Goal: Task Accomplishment & Management: Manage account settings

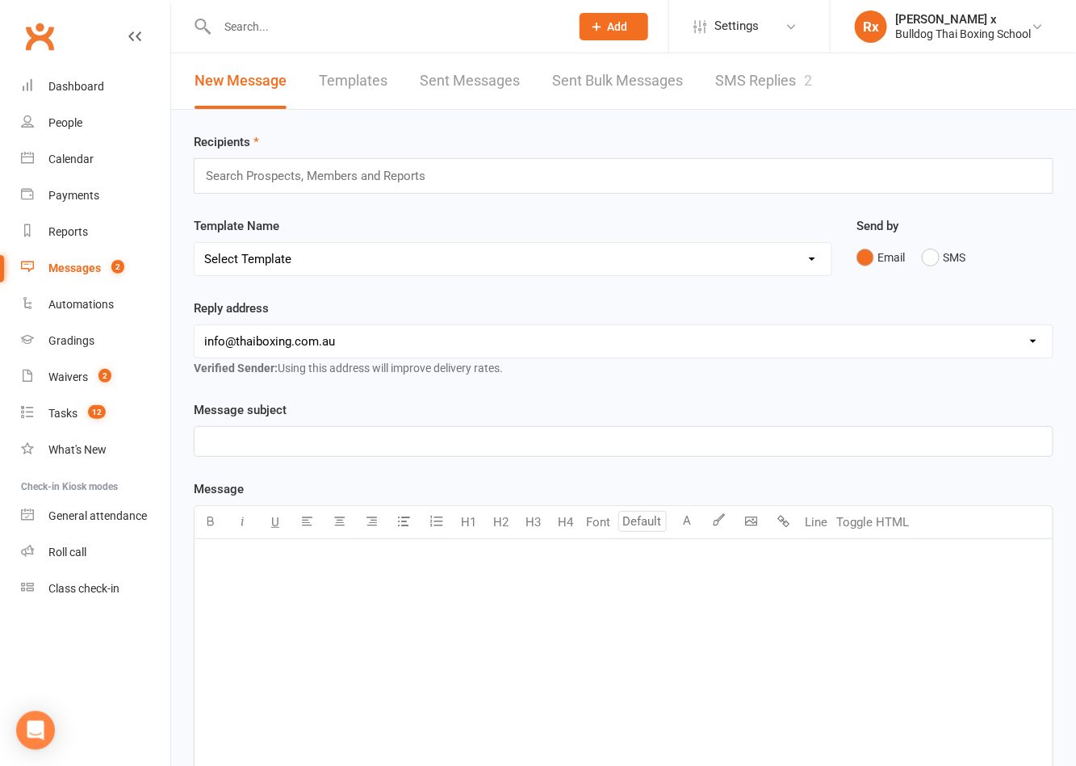
click at [86, 259] on link "Messages 2" at bounding box center [95, 268] width 149 height 36
click at [733, 87] on link "SMS Replies 2" at bounding box center [763, 81] width 97 height 56
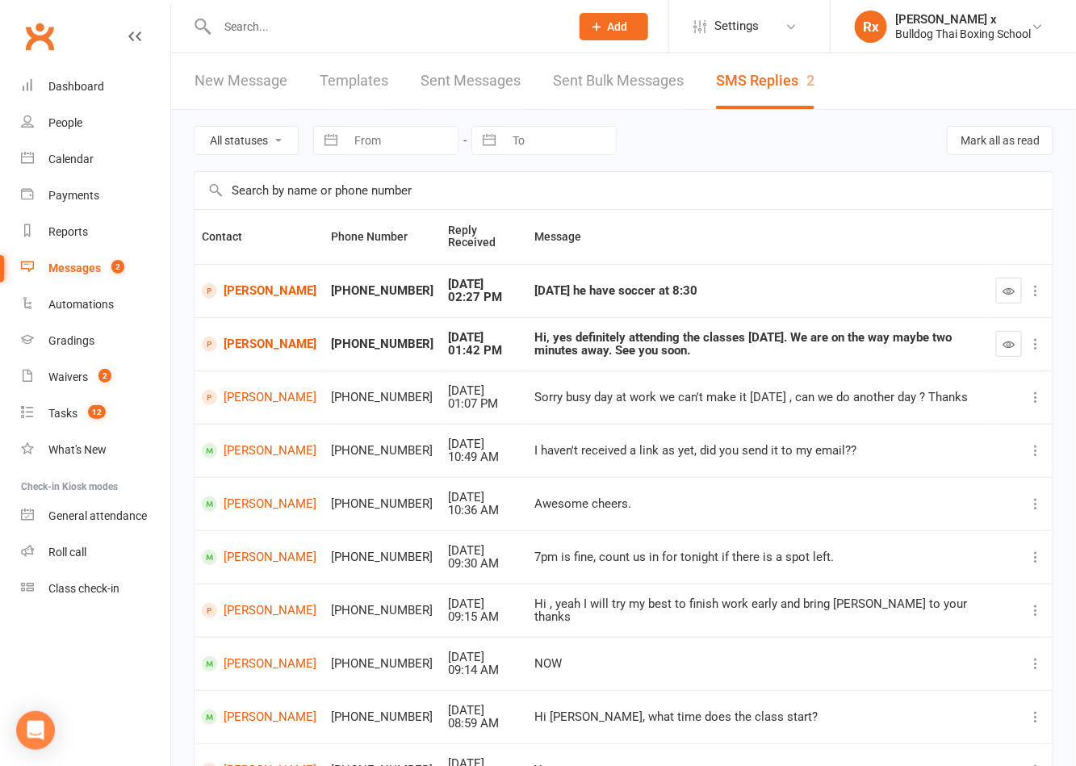
drag, startPoint x: 424, startPoint y: 27, endPoint x: 468, endPoint y: 3, distance: 50.6
click at [424, 27] on input "text" at bounding box center [385, 26] width 346 height 23
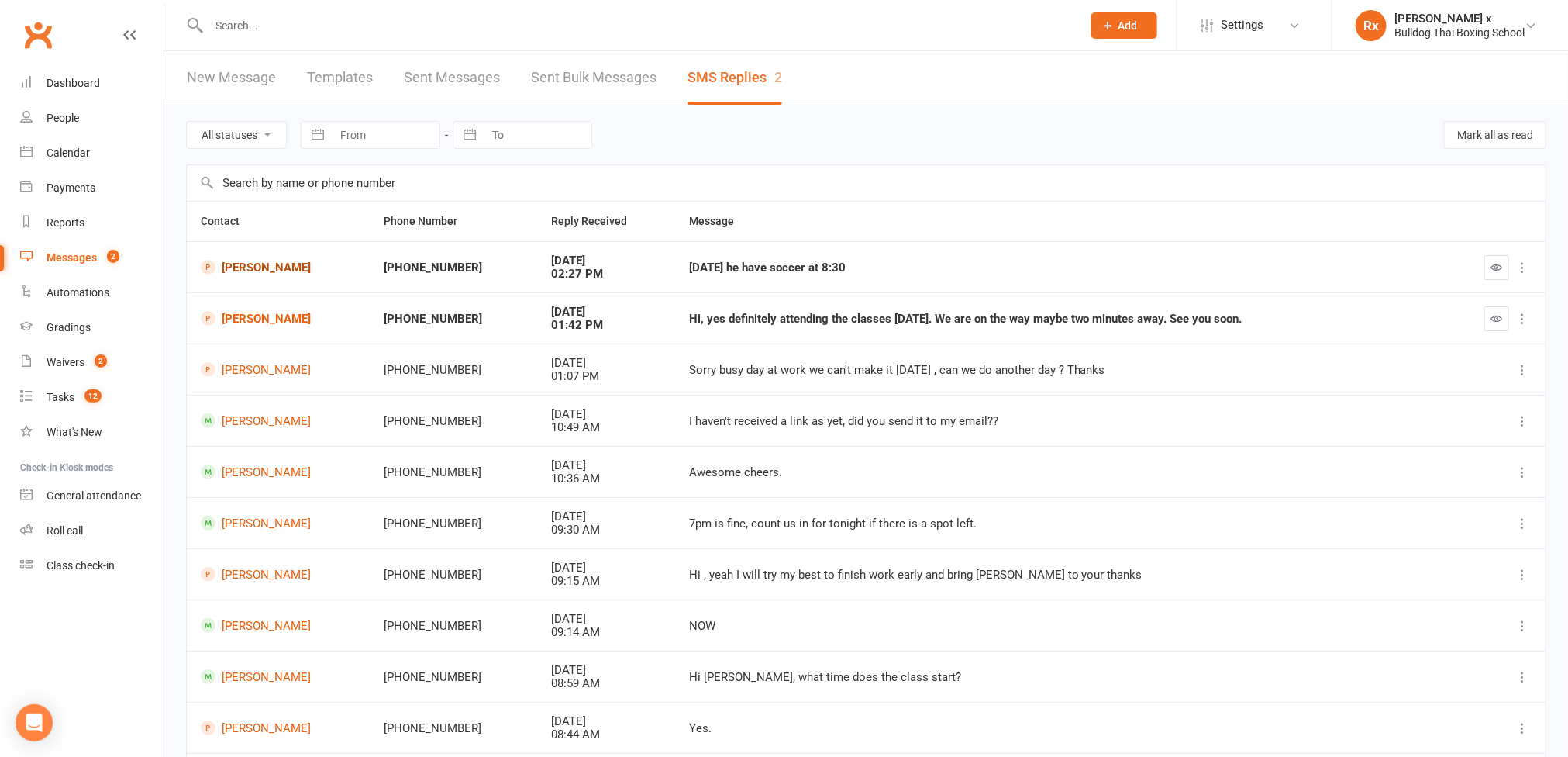
click at [263, 263] on link "[PERSON_NAME]" at bounding box center [278, 266] width 155 height 14
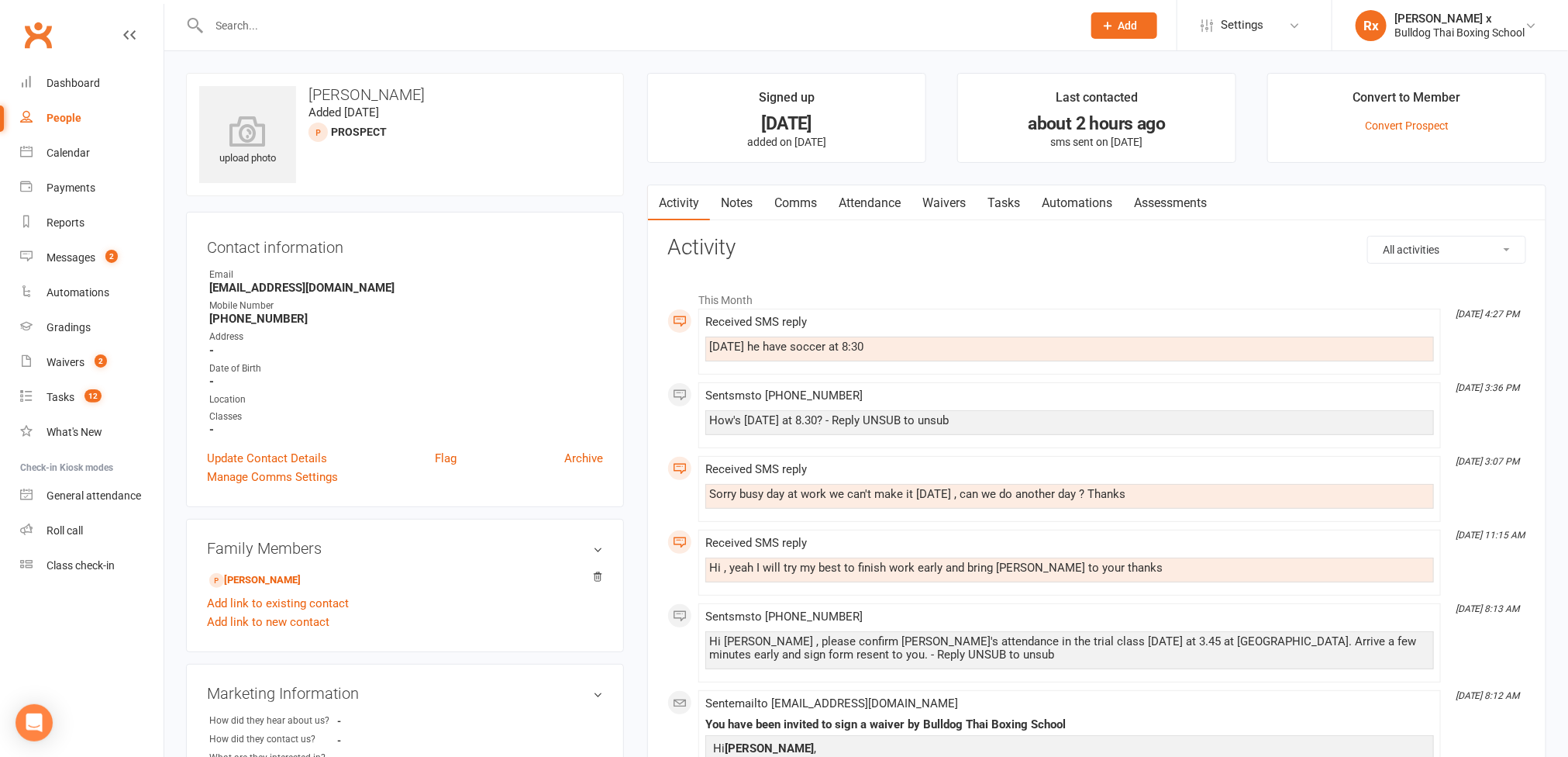
click at [777, 347] on div "[DATE] he have soccer at 8:30" at bounding box center [1069, 347] width 721 height 13
copy div "[DATE] he have soccer at 8:30"
click at [1017, 203] on link "Tasks" at bounding box center [1004, 203] width 54 height 36
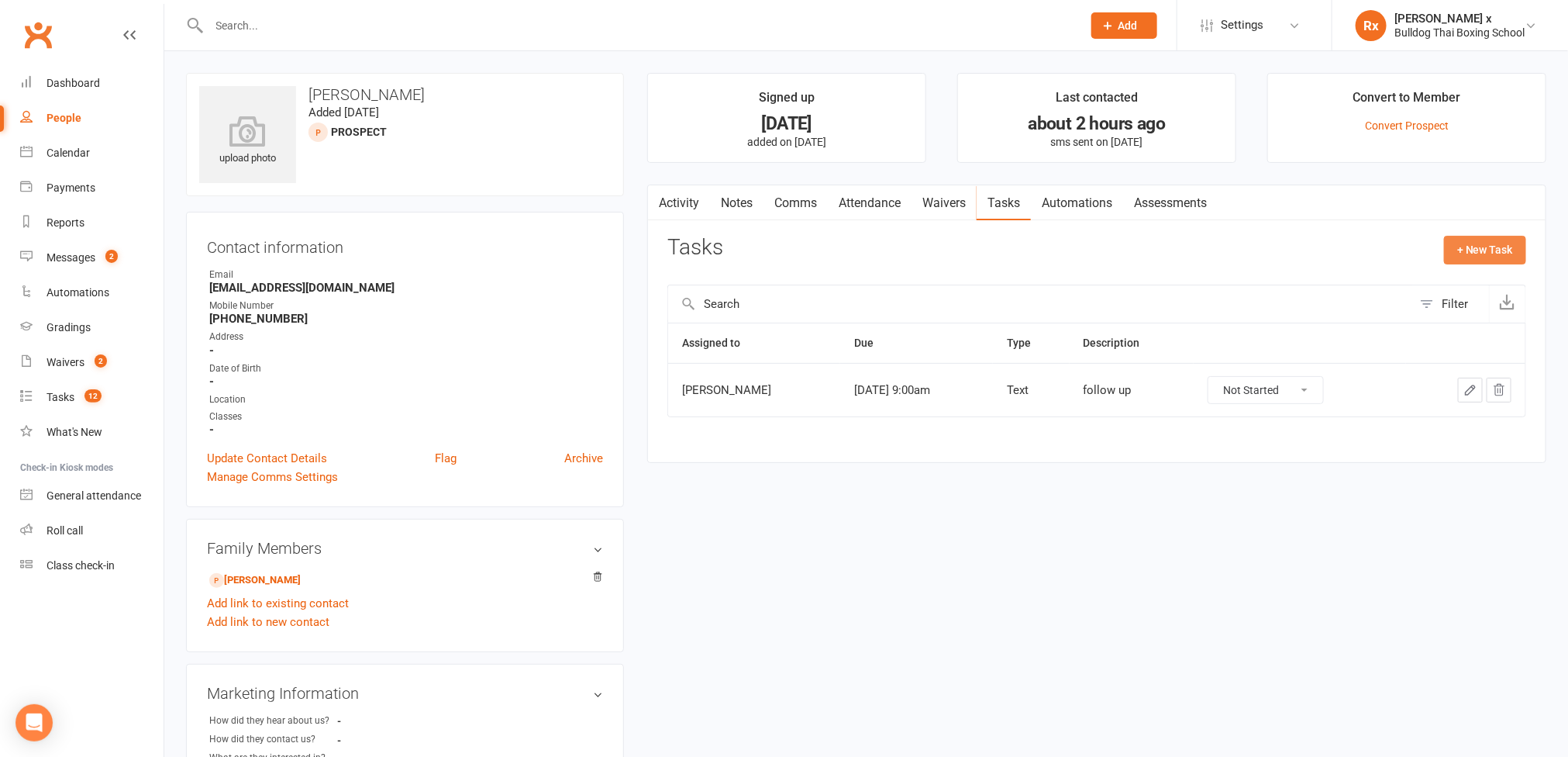
click at [1477, 247] on button "+ New Task" at bounding box center [1485, 249] width 83 height 28
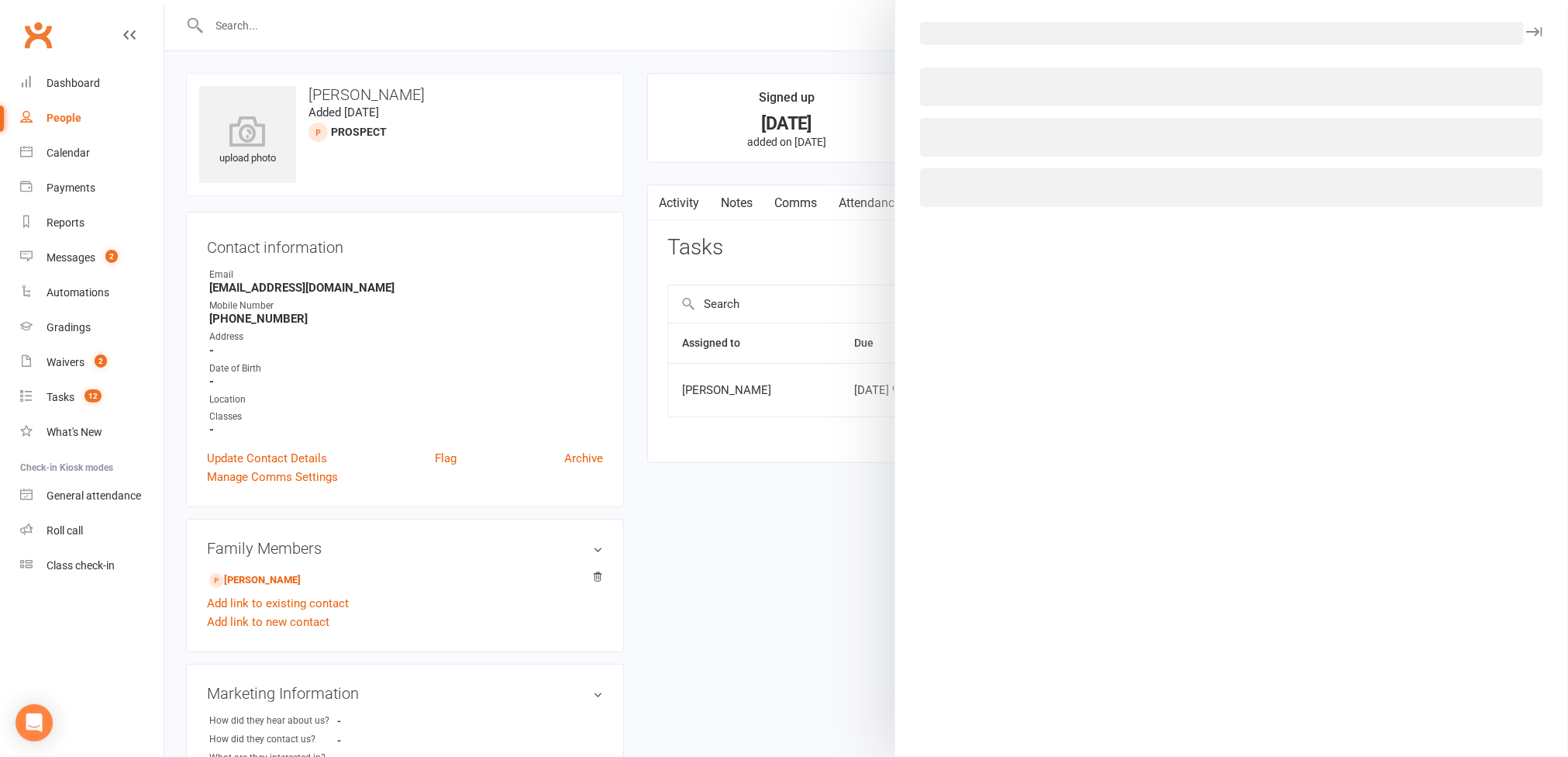
select select "45795"
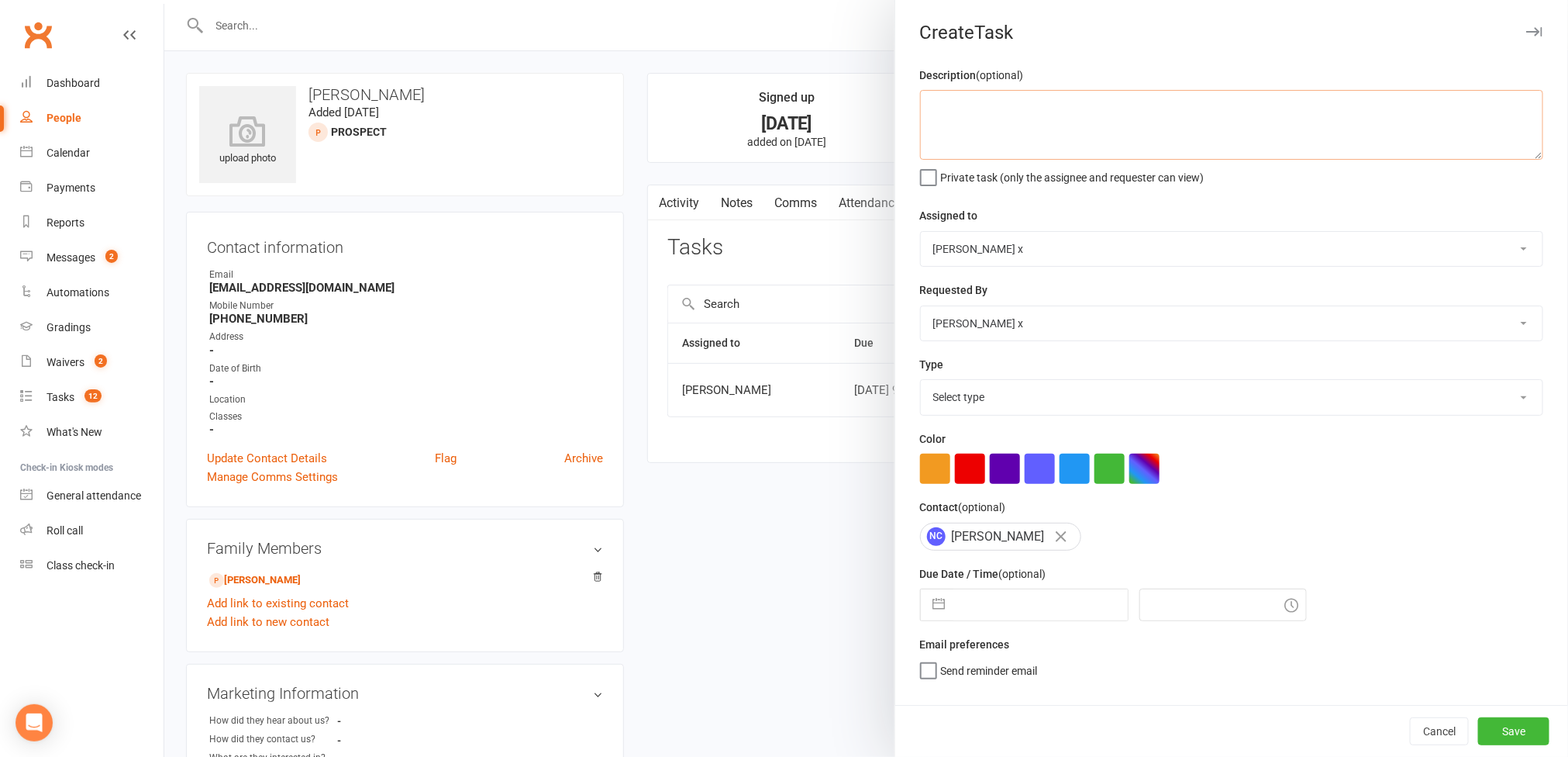
click at [936, 126] on textarea at bounding box center [1232, 125] width 624 height 70
paste textarea "[DATE] he have soccer at 8:30"
type textarea "Replied: "[DATE] he have soccer at 8:30""
click at [1500, 259] on select "[PERSON_NAME] [PERSON_NAME] O'[PERSON_NAME] x [PERSON_NAME] [PERSON_NAME] [PERS…" at bounding box center [1232, 249] width 622 height 35
select select "12940"
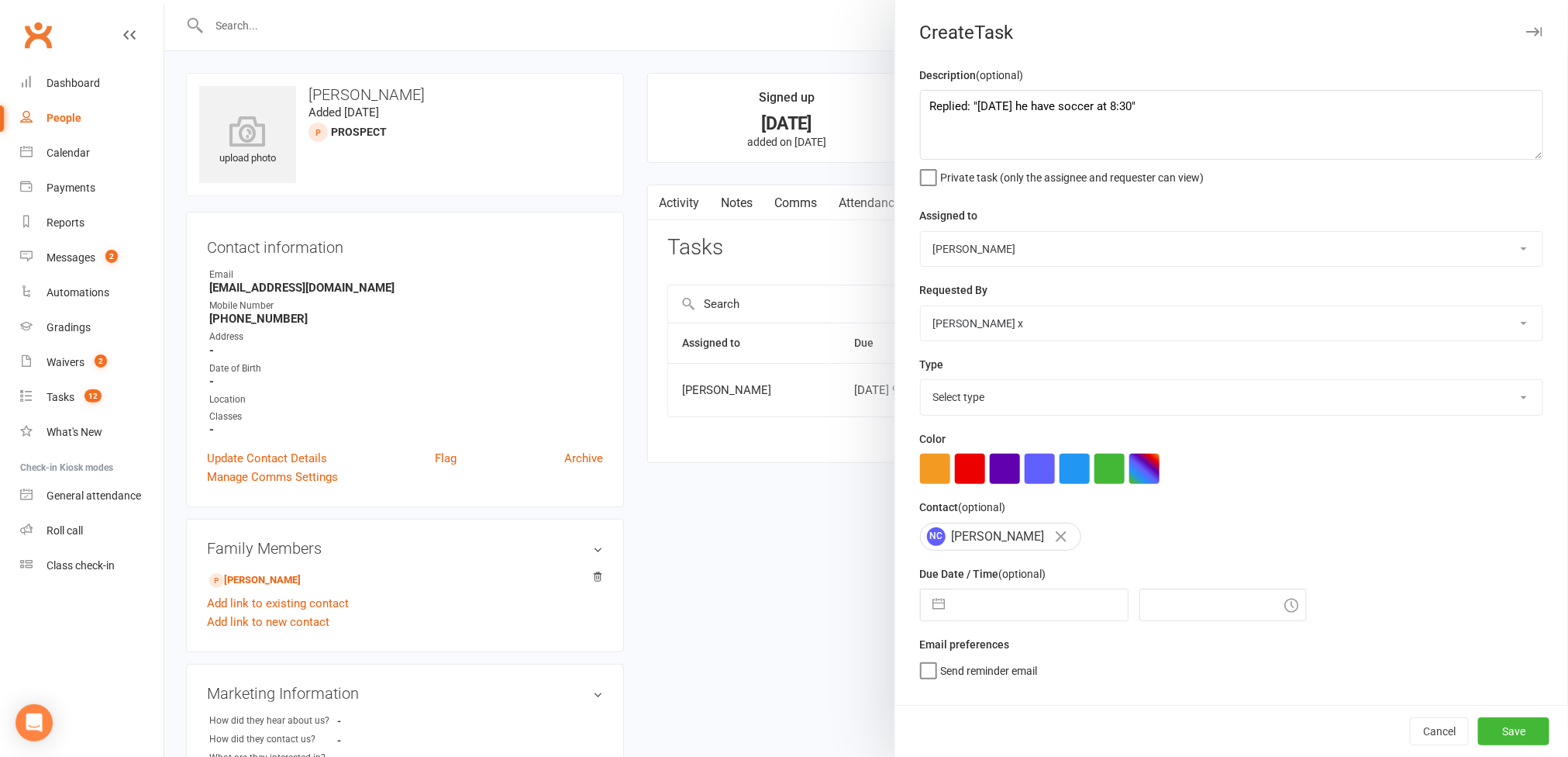
click at [921, 233] on select "[PERSON_NAME] [PERSON_NAME] O'[PERSON_NAME] x [PERSON_NAME] [PERSON_NAME] [PERS…" at bounding box center [1232, 249] width 622 height 35
click at [1486, 405] on select "Select type Action E-mail Meeting Phone call Text Add new task type" at bounding box center [1232, 397] width 622 height 35
select select "12049"
click at [921, 383] on select "Select type Action E-mail Meeting Phone call Text Add new task type" at bounding box center [1232, 397] width 622 height 35
select select "6"
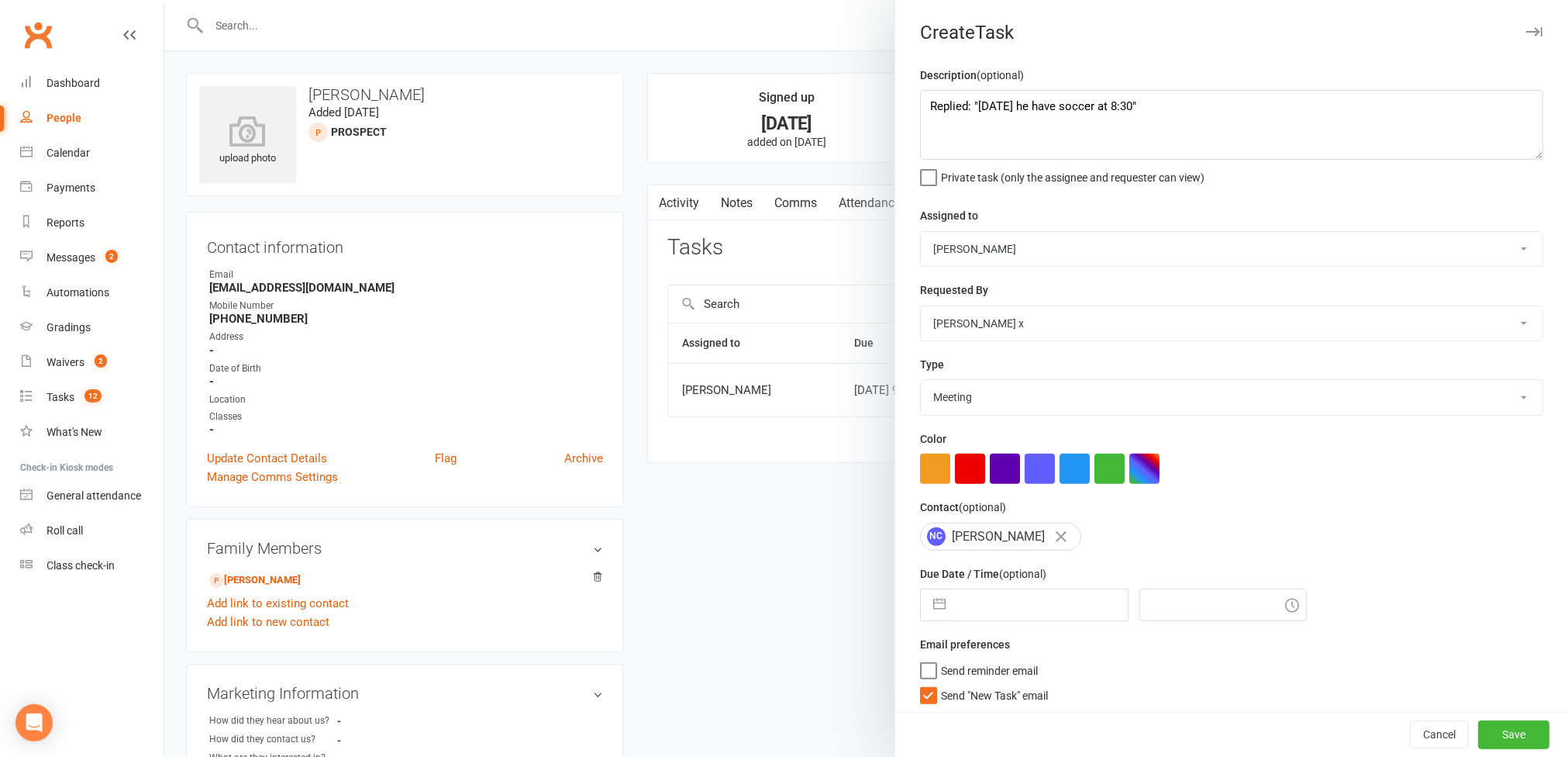
select select "2025"
select select "7"
select select "2025"
select select "8"
select select "2025"
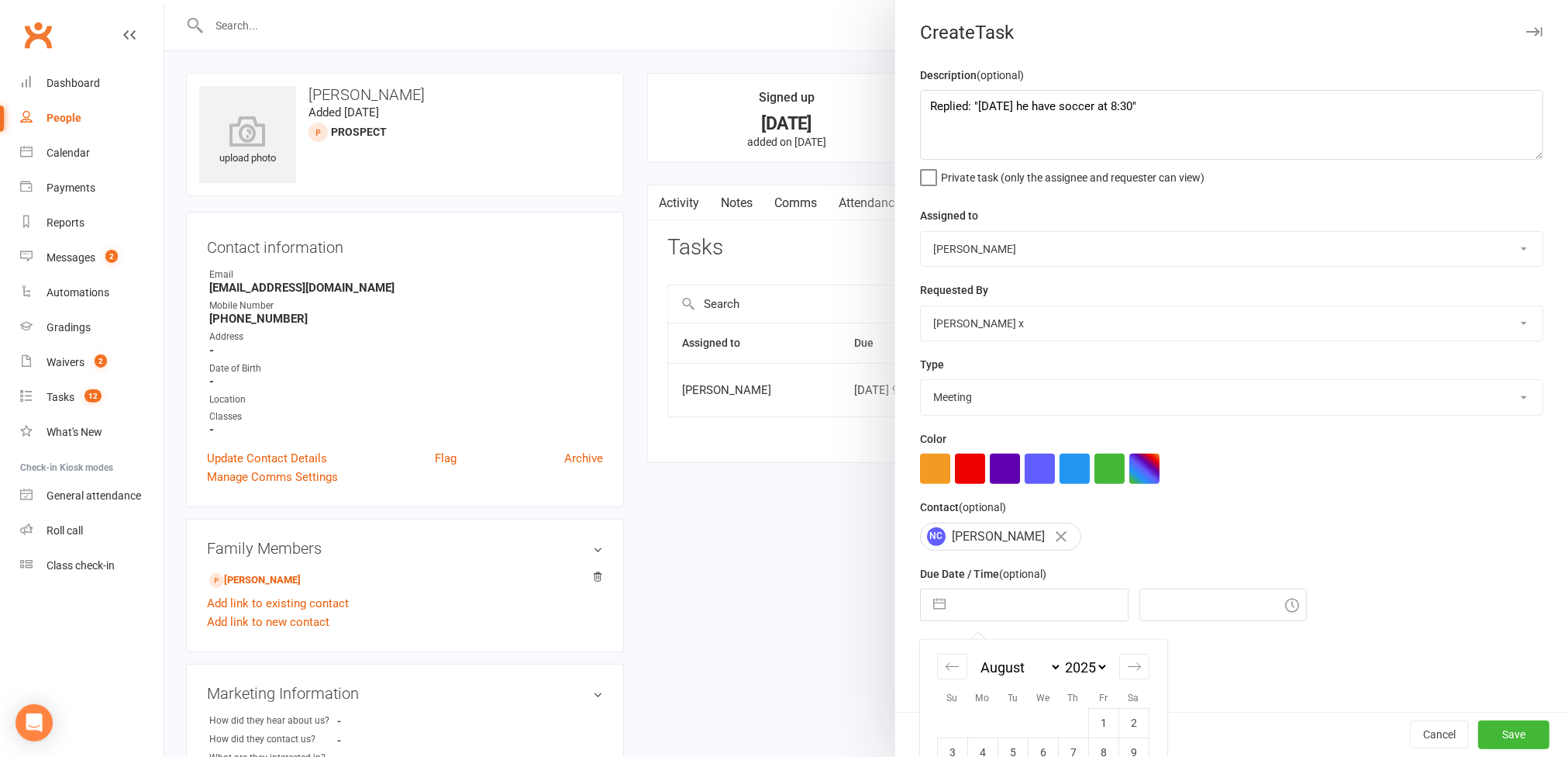
click at [1006, 614] on input "text" at bounding box center [1041, 604] width 175 height 31
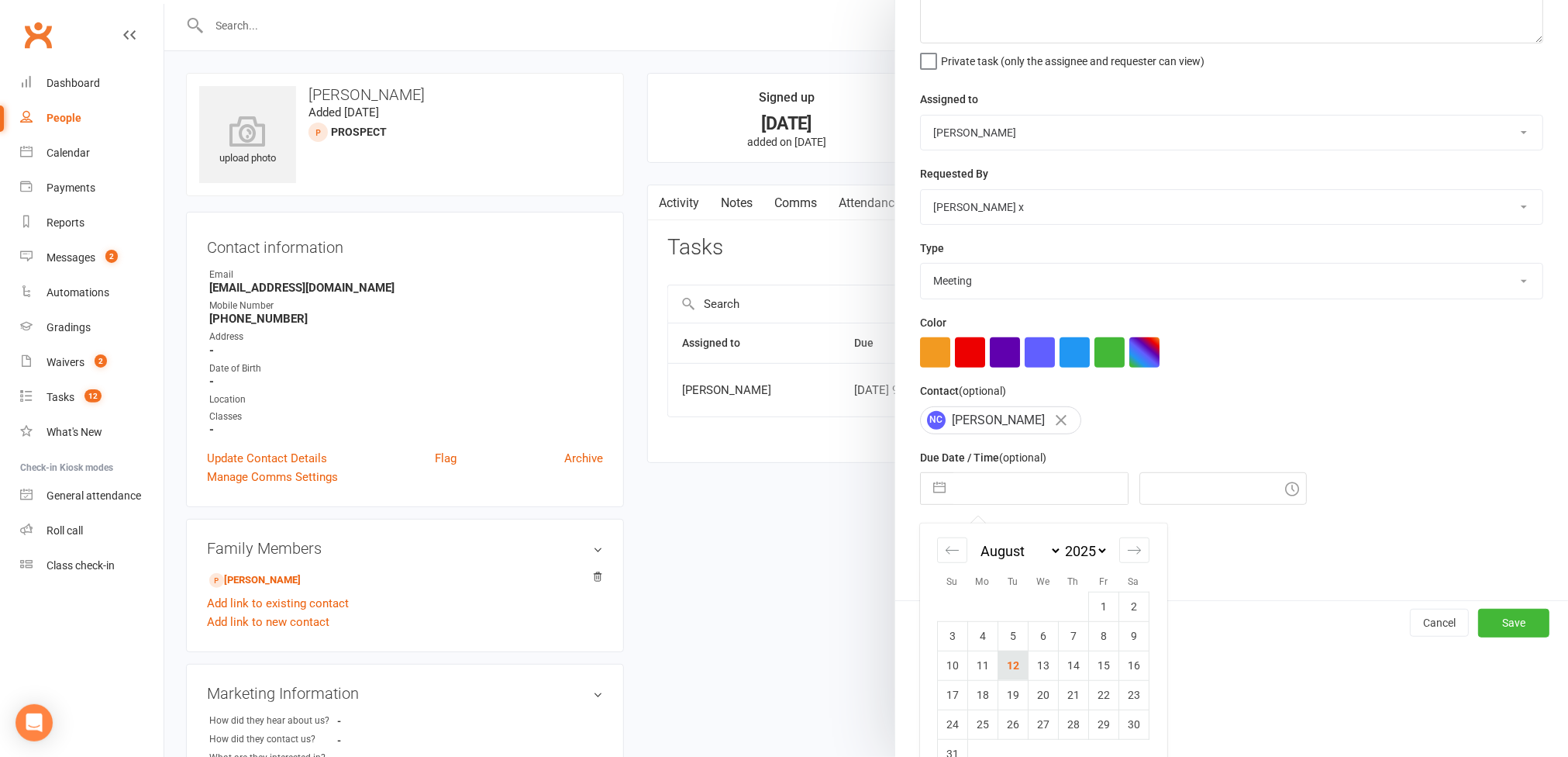
click at [1005, 663] on td "12" at bounding box center [1012, 665] width 30 height 30
type input "[DATE]"
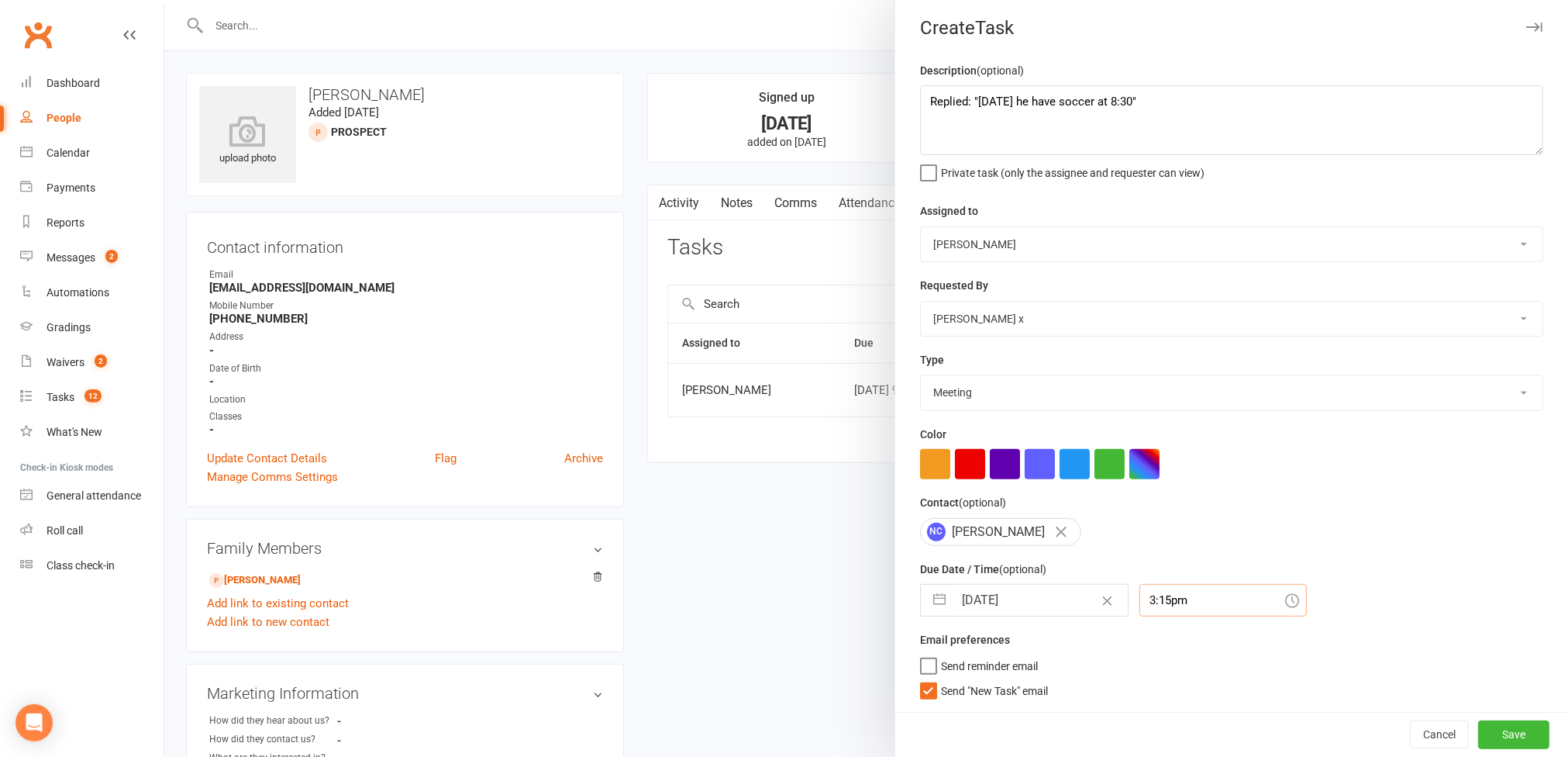
click at [1151, 596] on input "3:15pm" at bounding box center [1223, 600] width 167 height 33
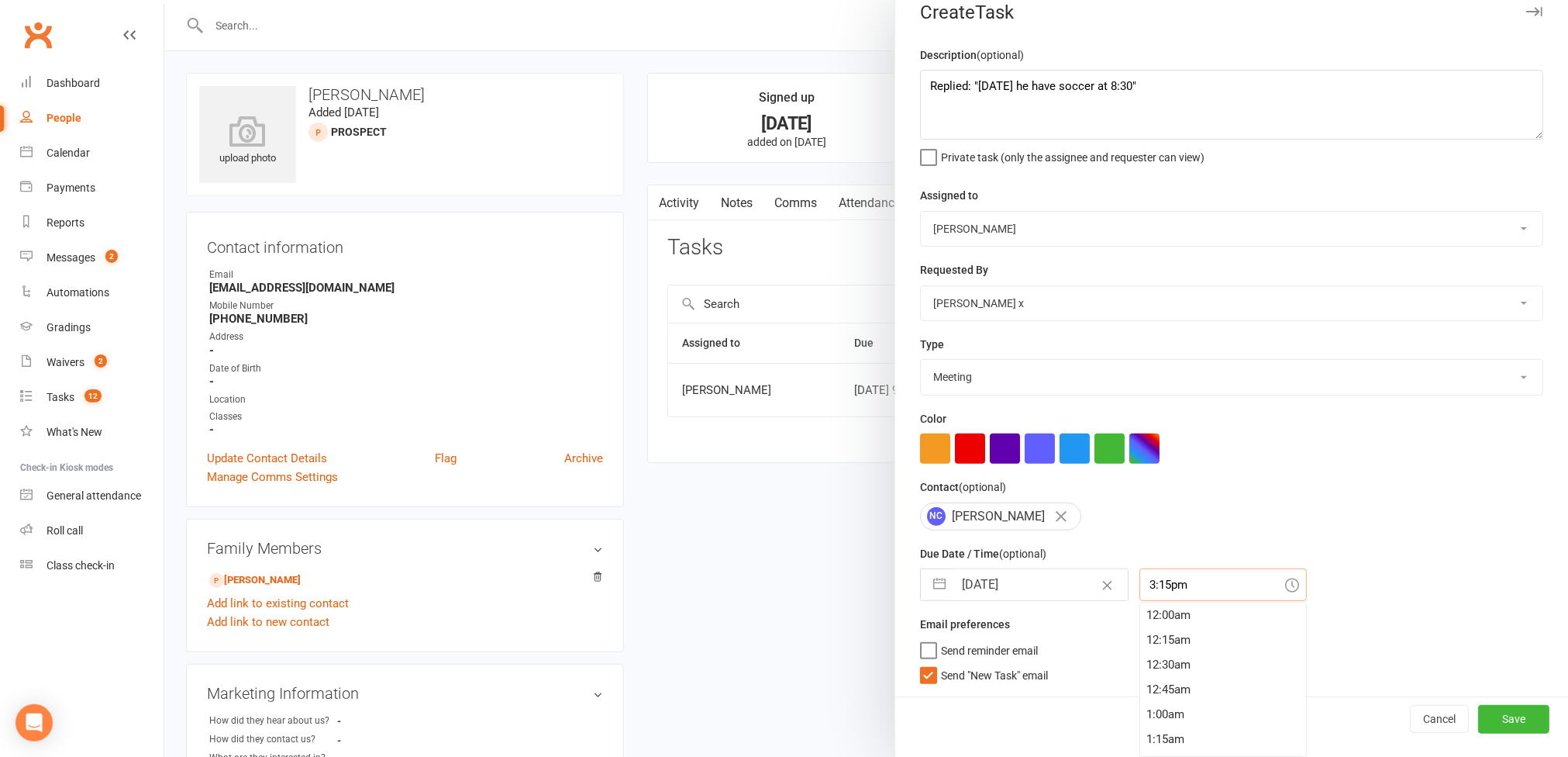
scroll to position [1486, 0]
click at [1140, 623] on div "3:00pm" at bounding box center [1223, 617] width 166 height 25
type input "3:00pm"
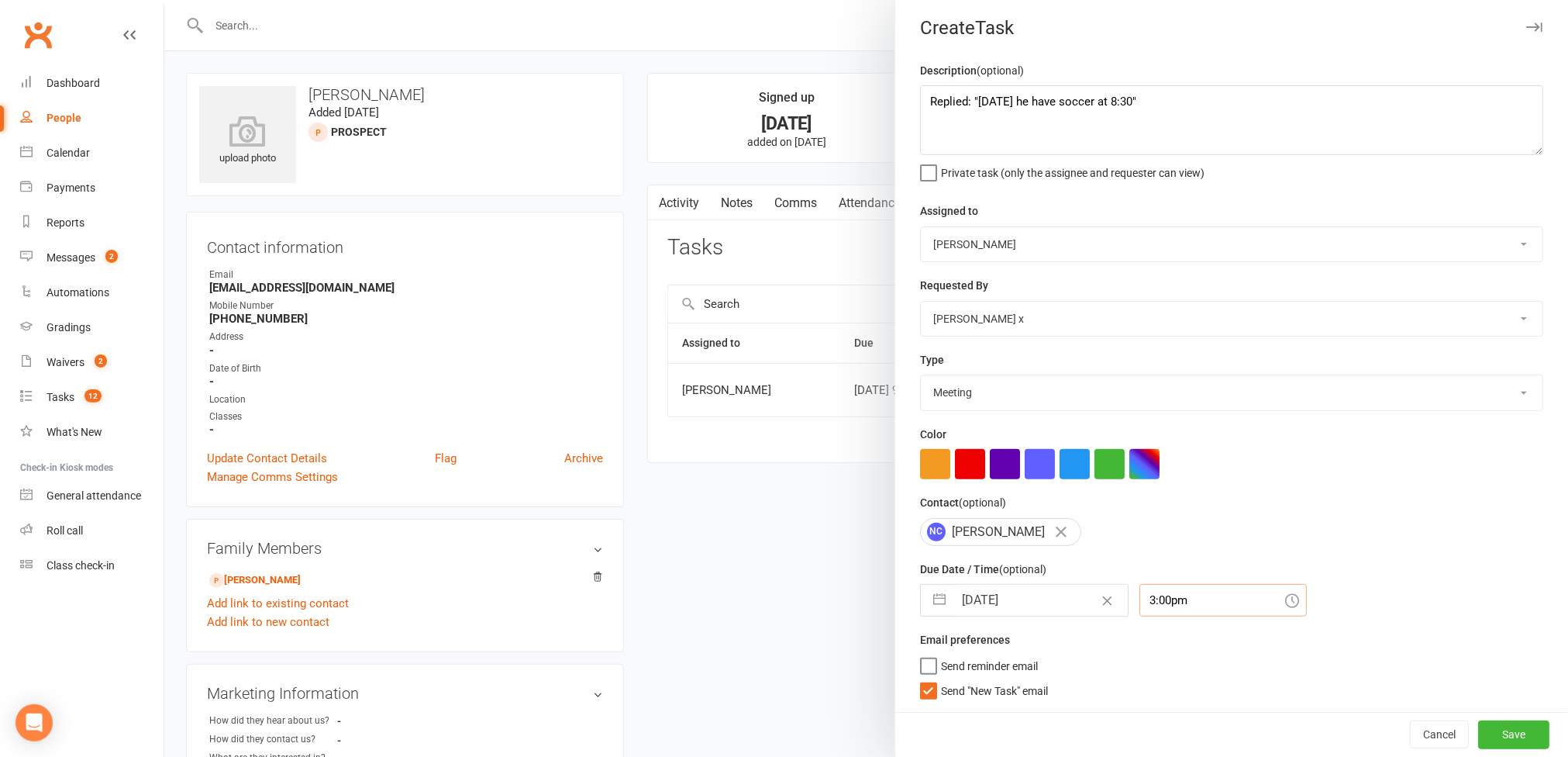
scroll to position [12, 0]
click at [1479, 737] on button "Save" at bounding box center [1514, 734] width 71 height 28
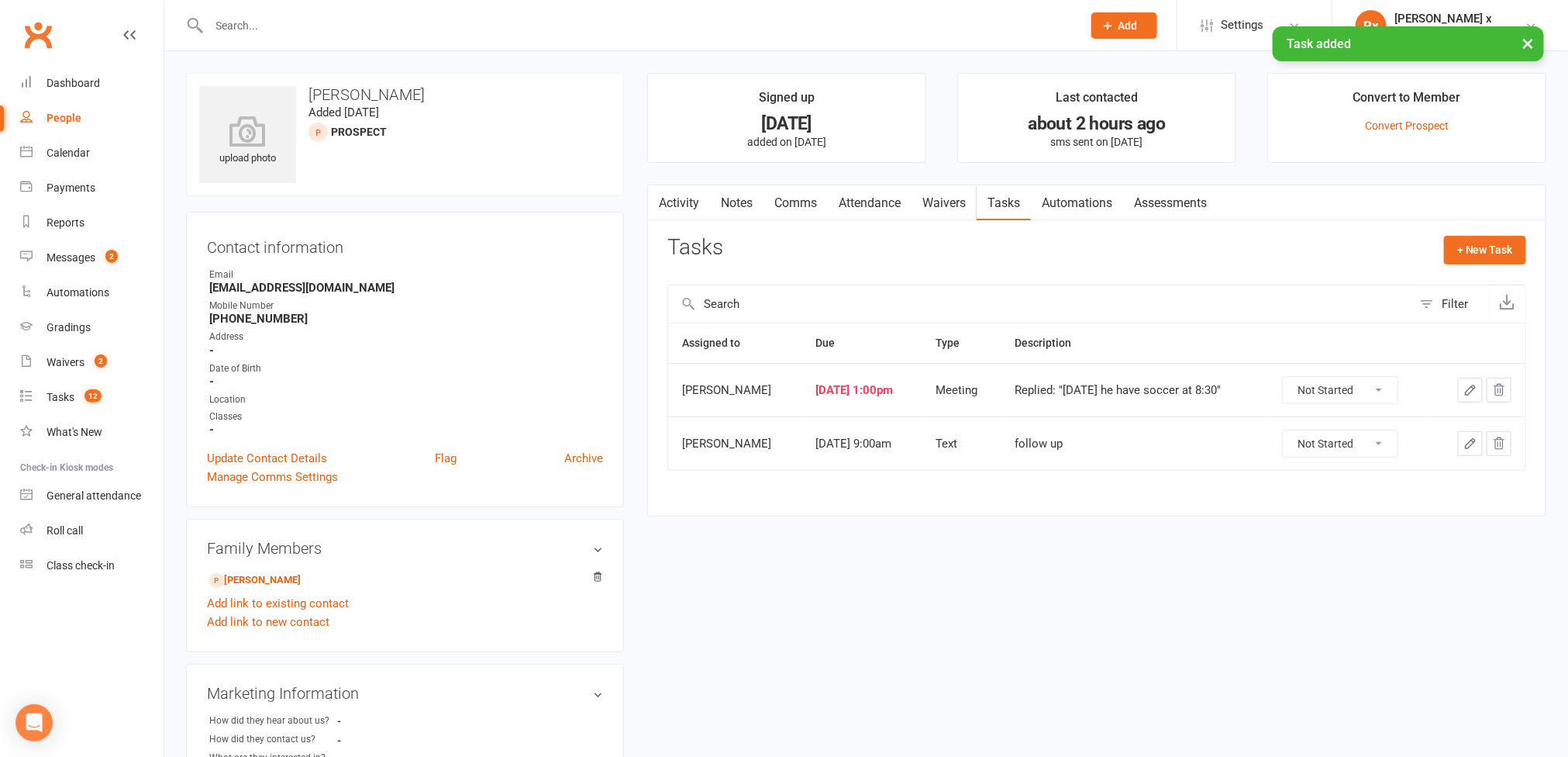
click at [85, 114] on link "People" at bounding box center [91, 118] width 143 height 35
select select "100"
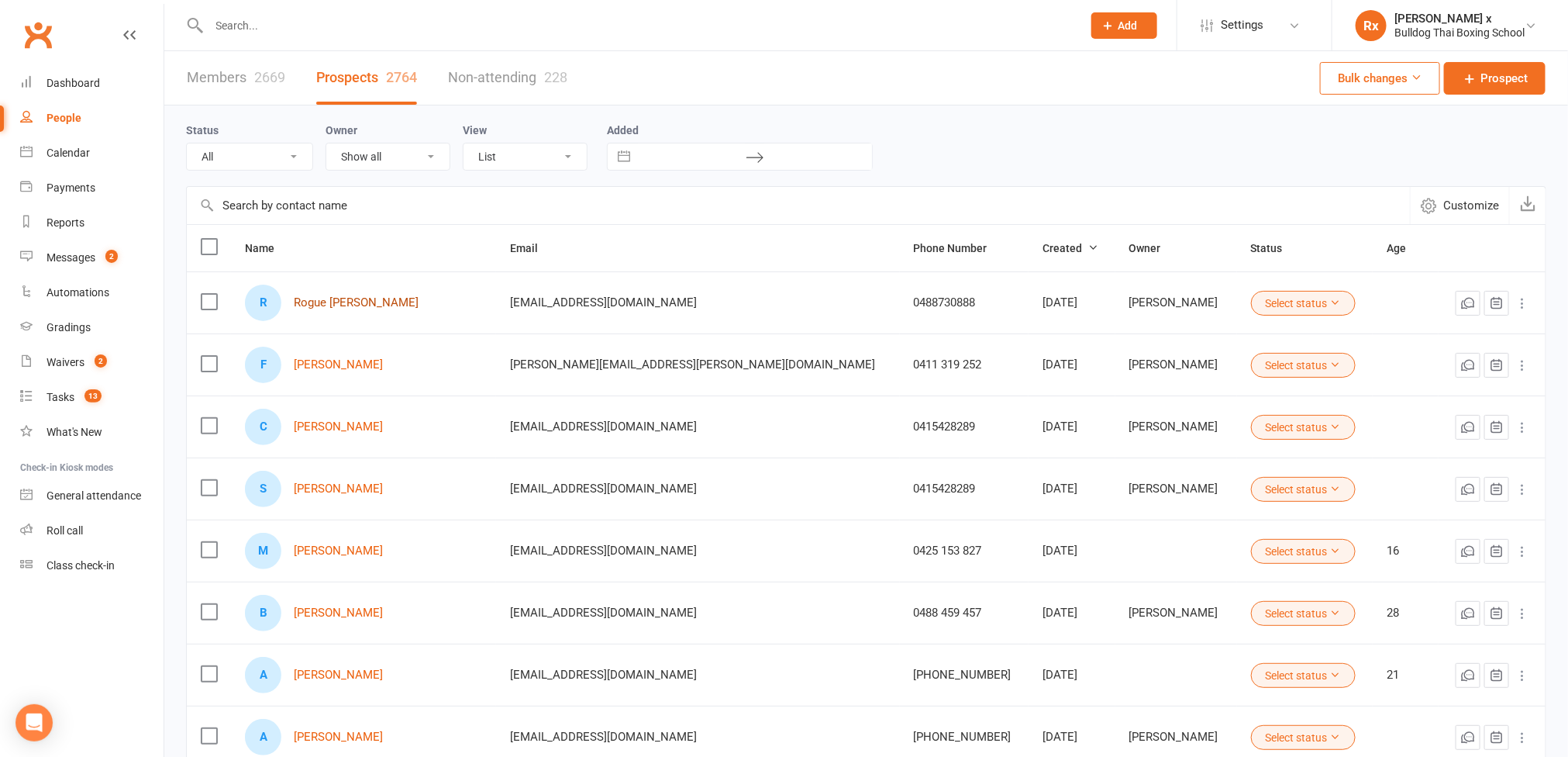
click at [331, 303] on link "Rogue [PERSON_NAME]" at bounding box center [356, 303] width 125 height 13
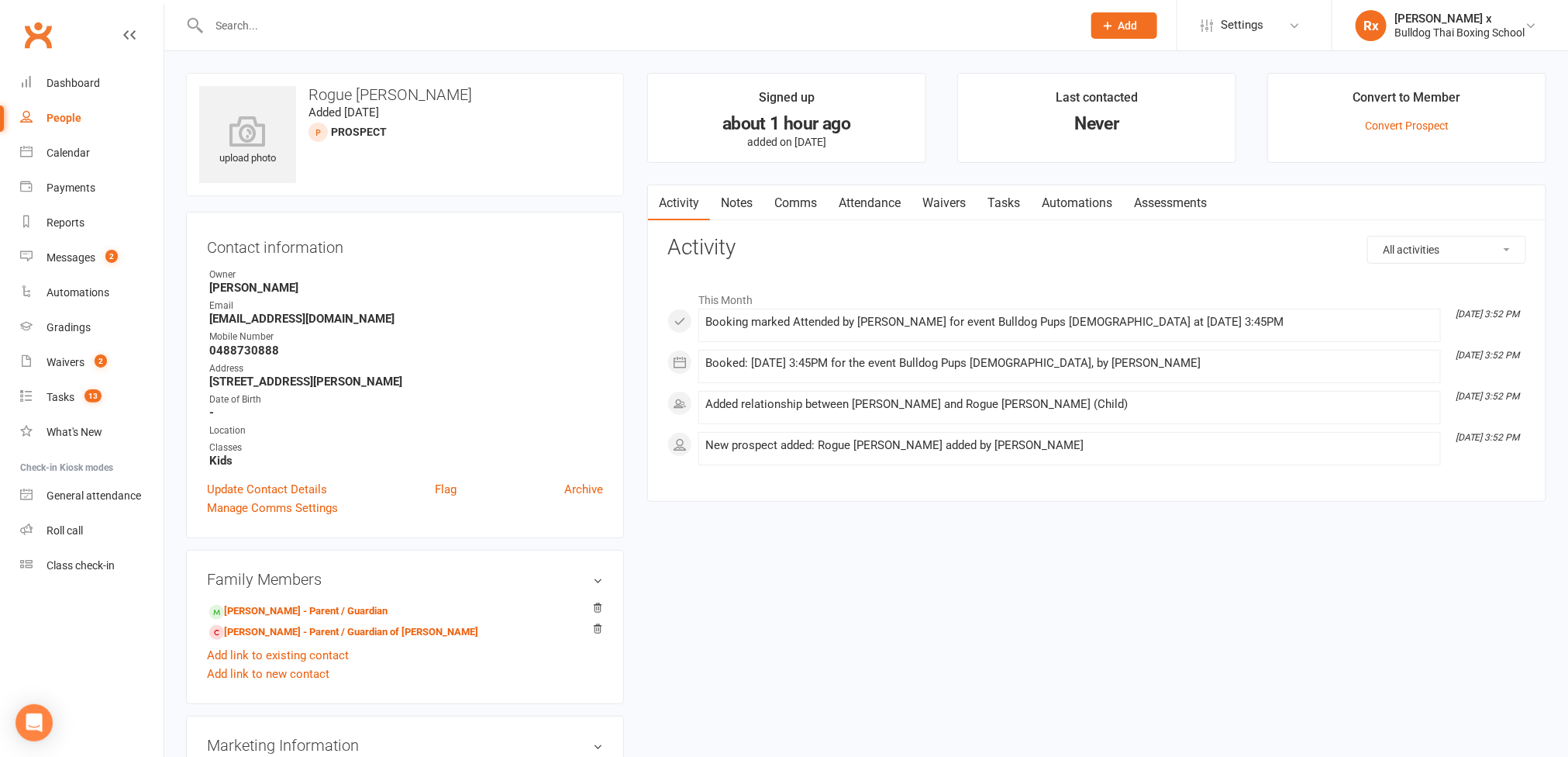
click at [268, 356] on strong "0488730888" at bounding box center [406, 350] width 394 height 14
copy strong "0488730888"
click at [257, 620] on link "[PERSON_NAME] - Parent / Guardian" at bounding box center [299, 611] width 179 height 16
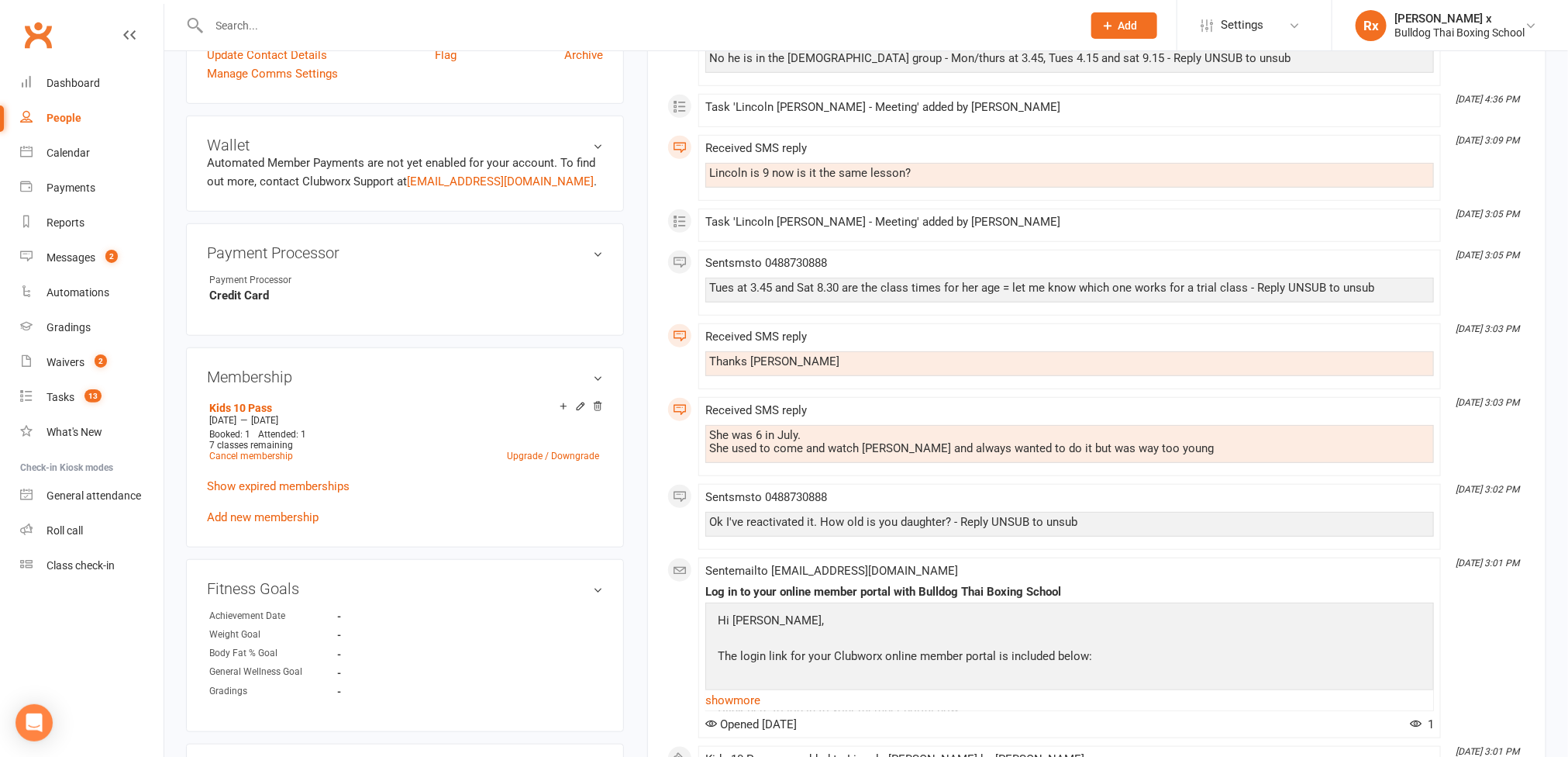
scroll to position [697, 0]
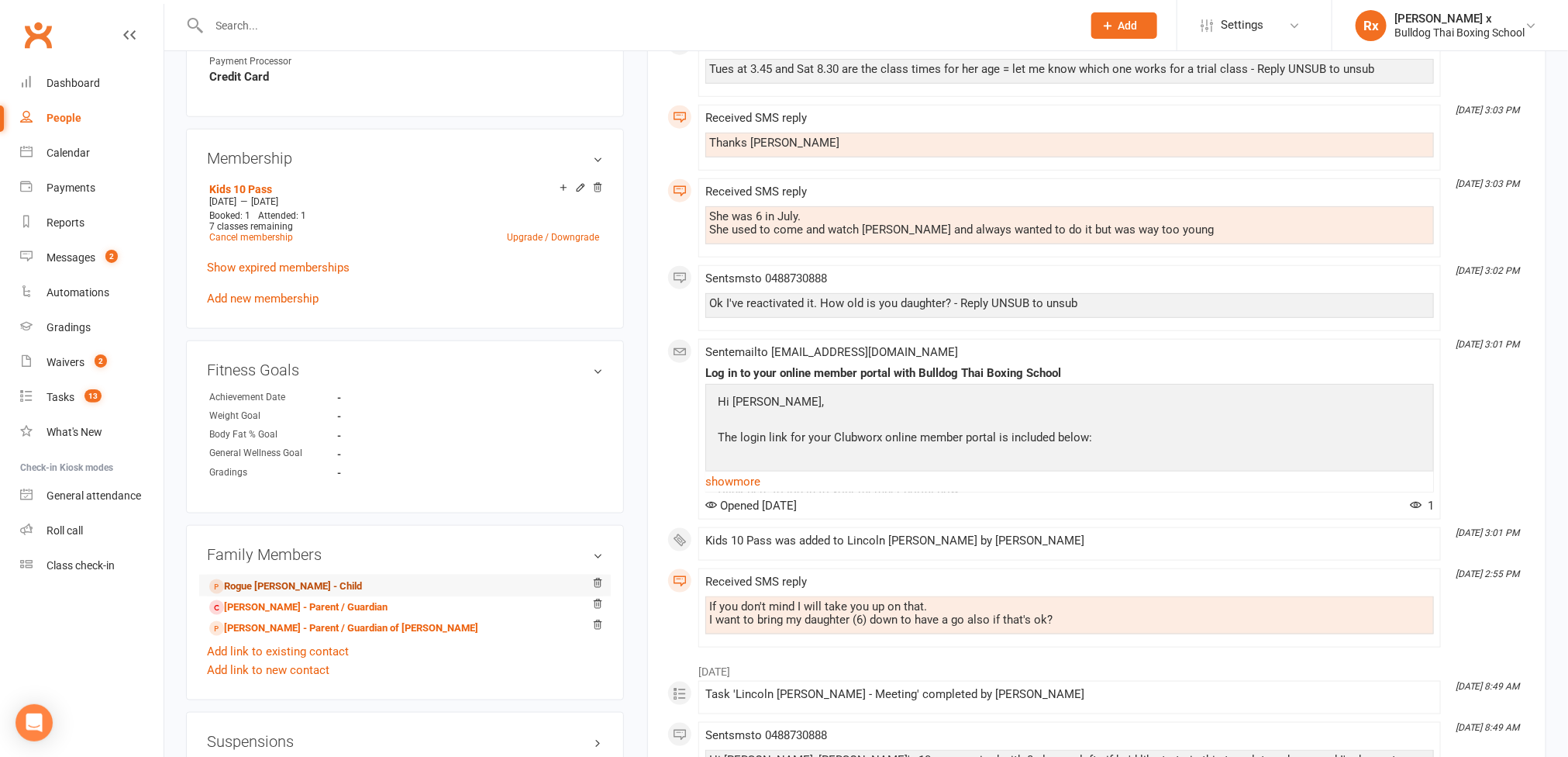
click at [260, 595] on link "Rogue [PERSON_NAME] - Child" at bounding box center [285, 586] width 153 height 16
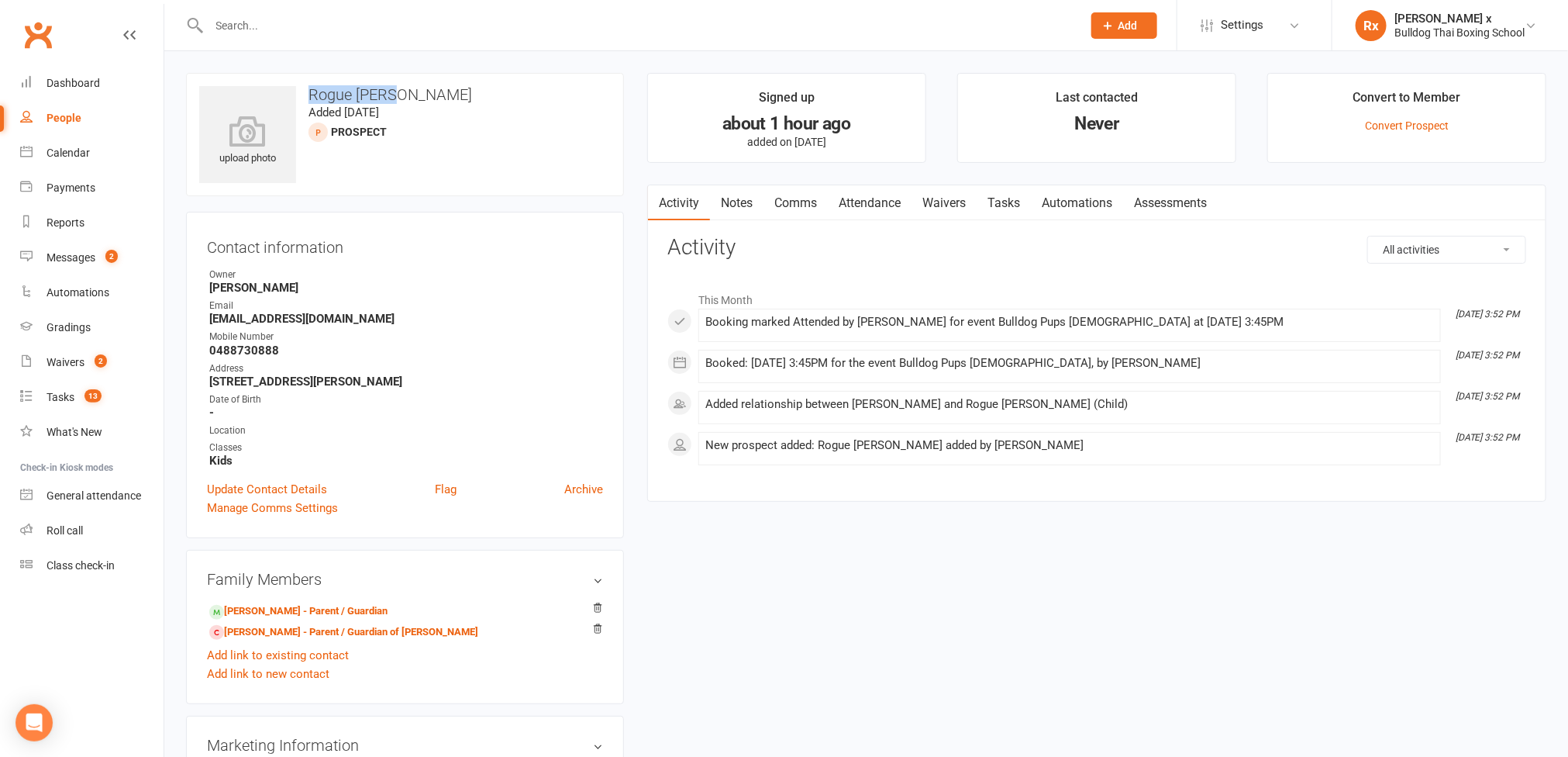
drag, startPoint x: 310, startPoint y: 98, endPoint x: 411, endPoint y: 94, distance: 101.1
click at [411, 93] on h3 "Rogue [PERSON_NAME]" at bounding box center [404, 95] width 411 height 17
copy h3 "Rogue [PERSON_NAME]"
click at [65, 117] on div "People" at bounding box center [63, 117] width 35 height 12
select select "100"
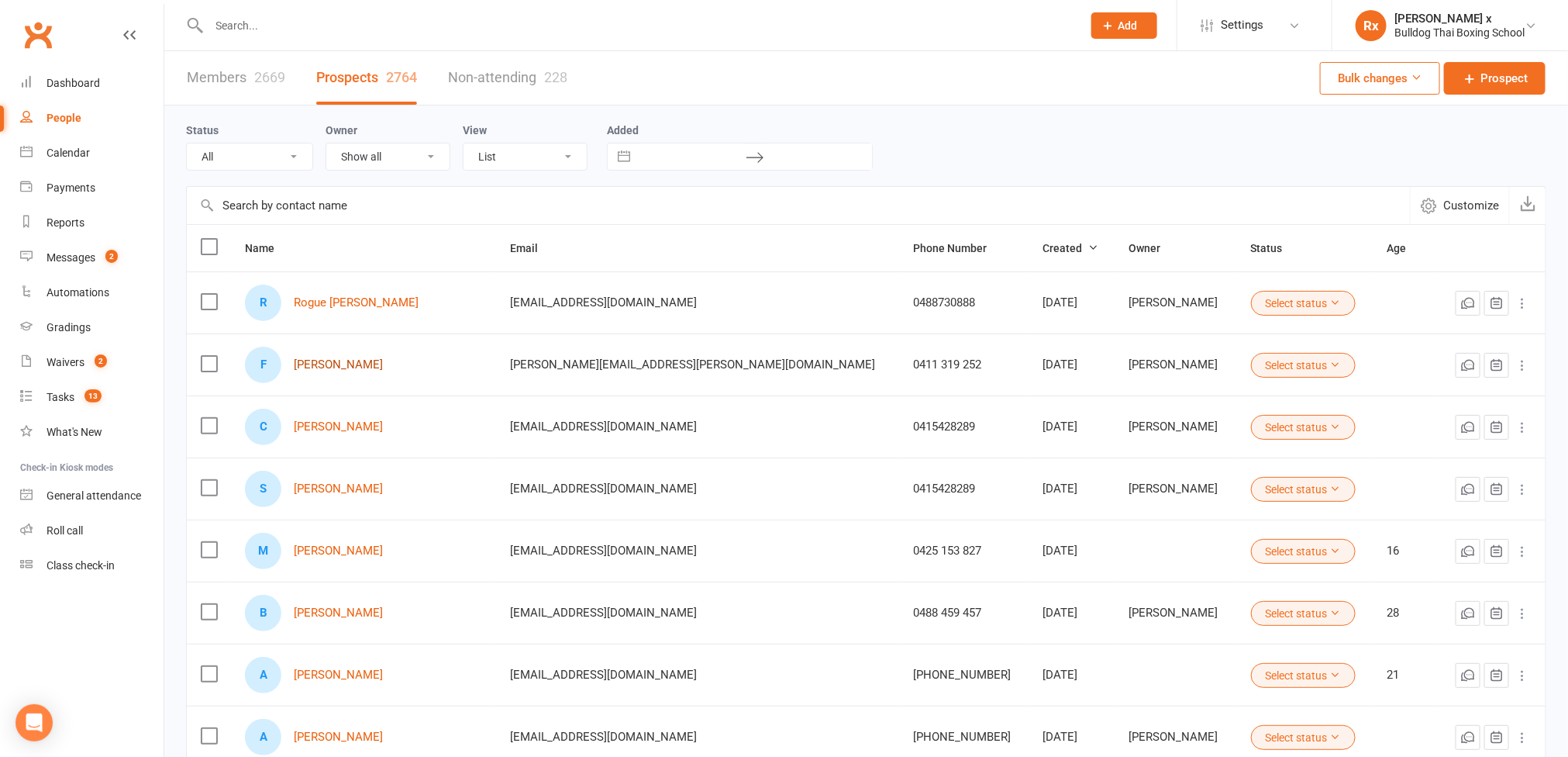
click at [373, 363] on link "[PERSON_NAME]" at bounding box center [338, 365] width 89 height 13
